Goal: Task Accomplishment & Management: Manage account settings

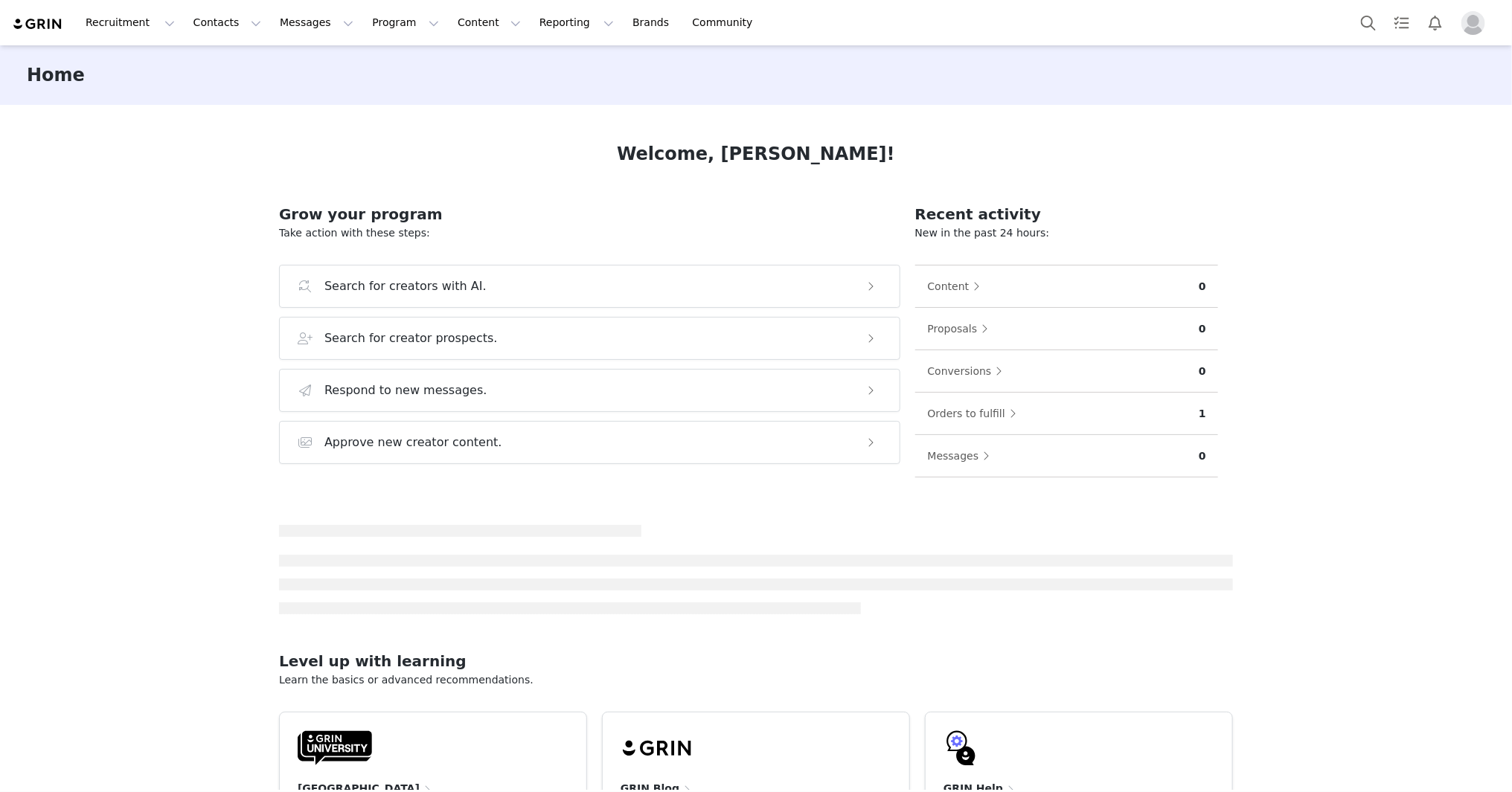
click at [1479, 21] on img "Profile" at bounding box center [1472, 23] width 24 height 24
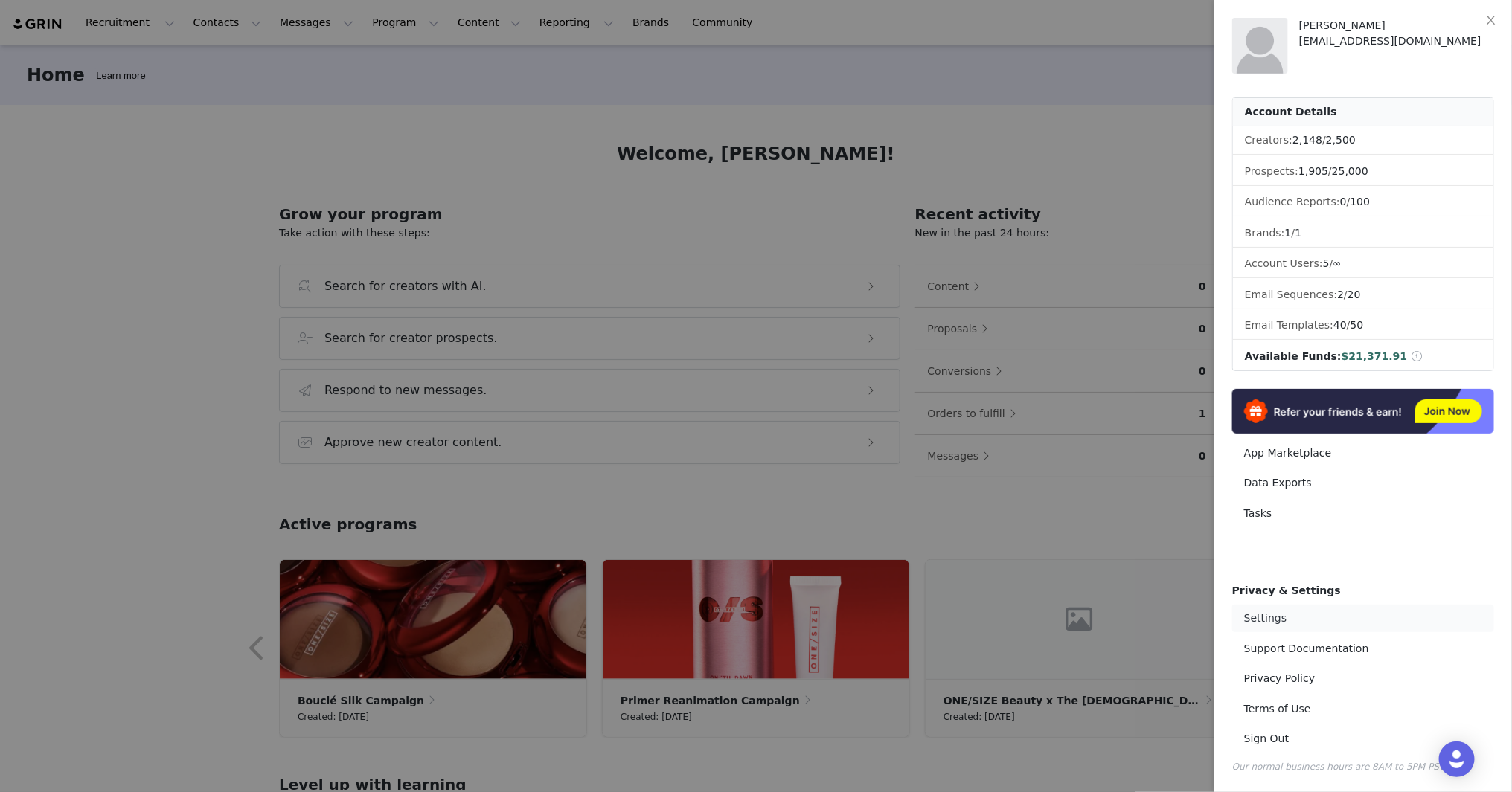
click at [1273, 615] on link "Settings" at bounding box center [1363, 619] width 262 height 28
select select "UTC"
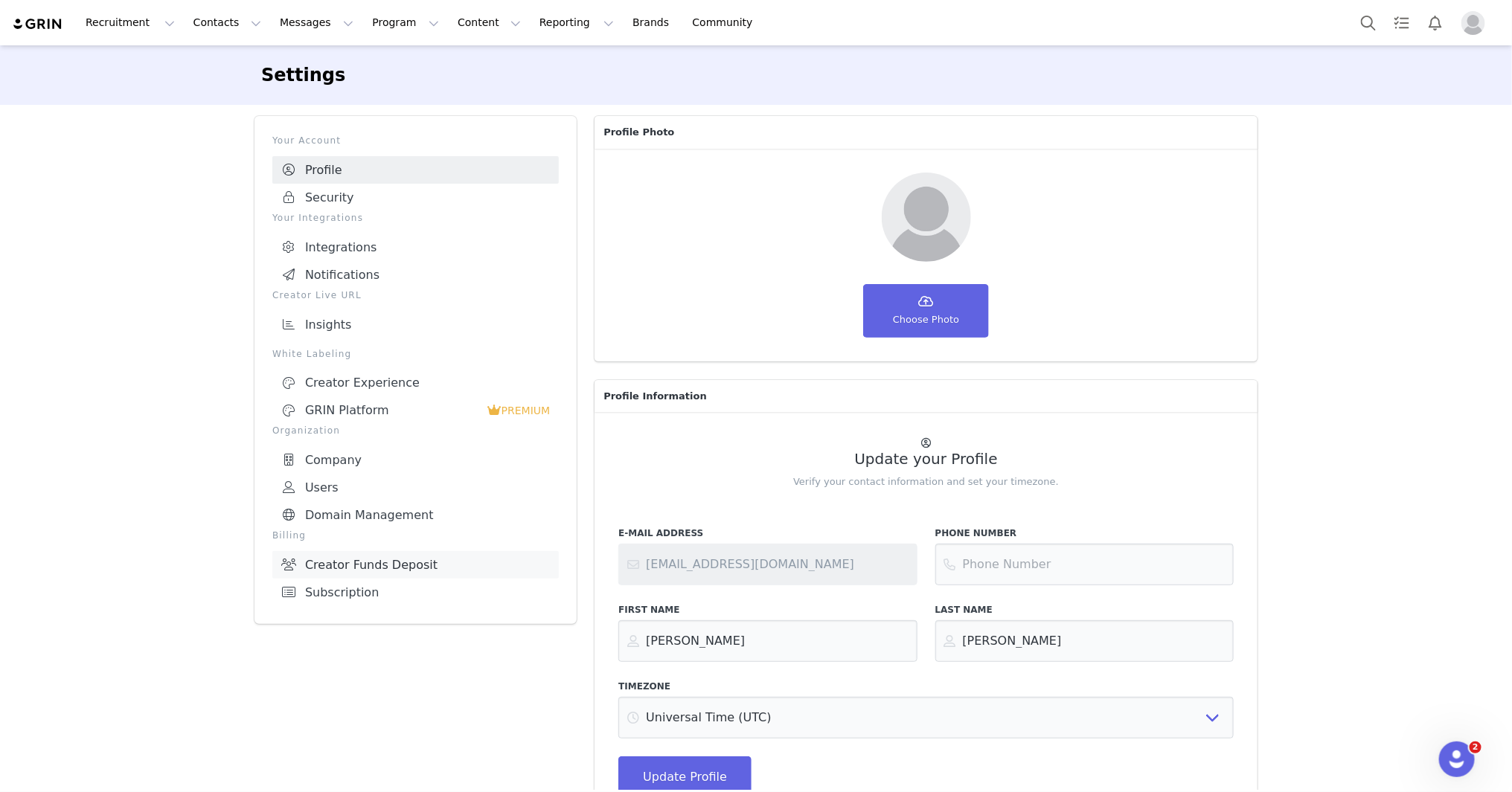
click at [399, 553] on link "Creator Funds Deposit" at bounding box center [415, 565] width 286 height 28
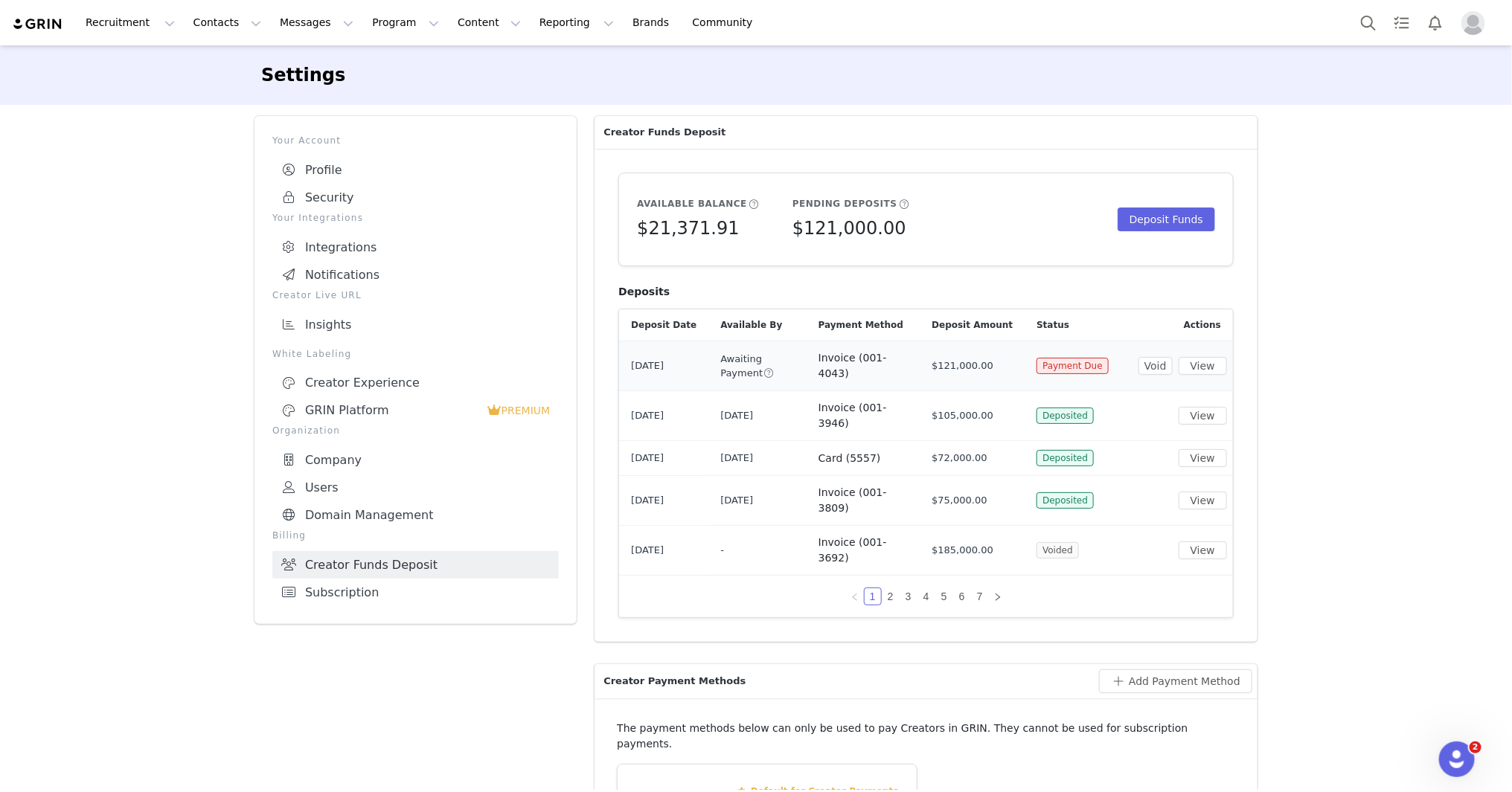
click at [648, 363] on span "[DATE]" at bounding box center [648, 365] width 33 height 14
click at [1433, 356] on div "Settings Your Account Profile Security Your Integrations Integrations Notificat…" at bounding box center [756, 634] width 1512 height 1178
